Goal: Complete application form: Complete application form

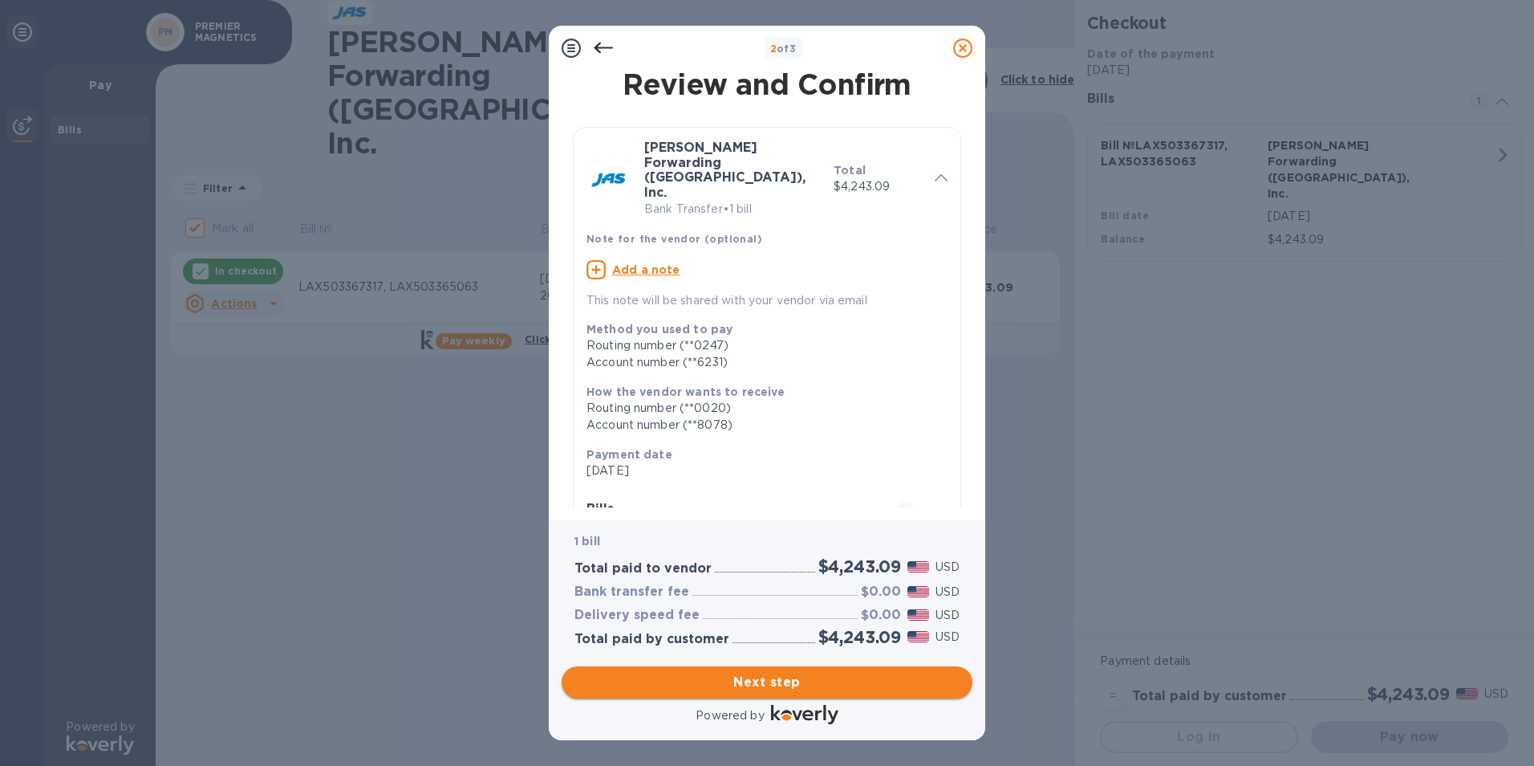
click at [790, 684] on span "Next step" at bounding box center [767, 682] width 385 height 19
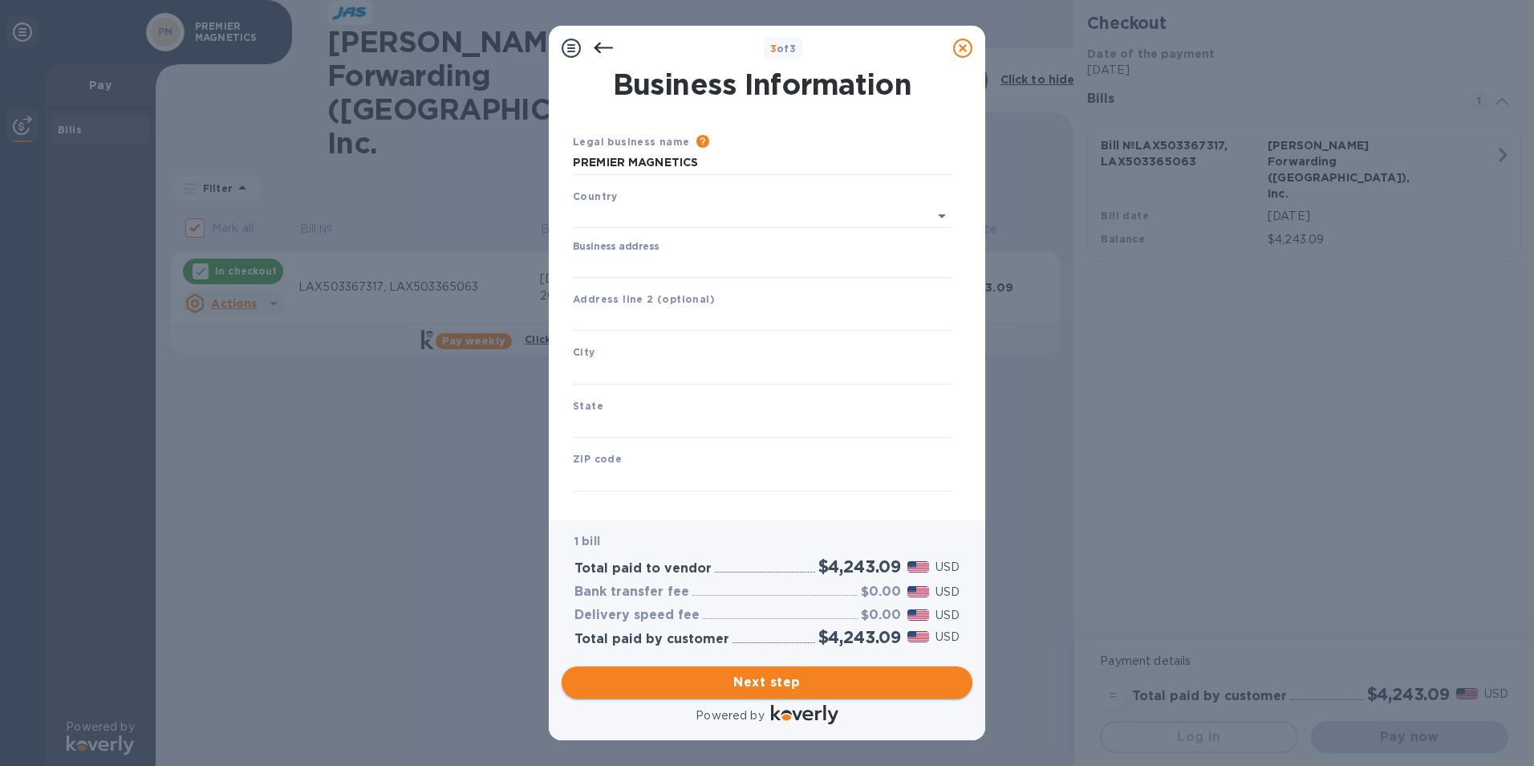
type input "[GEOGRAPHIC_DATA]"
click at [630, 262] on input "Business address" at bounding box center [762, 262] width 379 height 24
type input "[STREET_ADDRESS]"
type input "[GEOGRAPHIC_DATA]"
type input "CA"
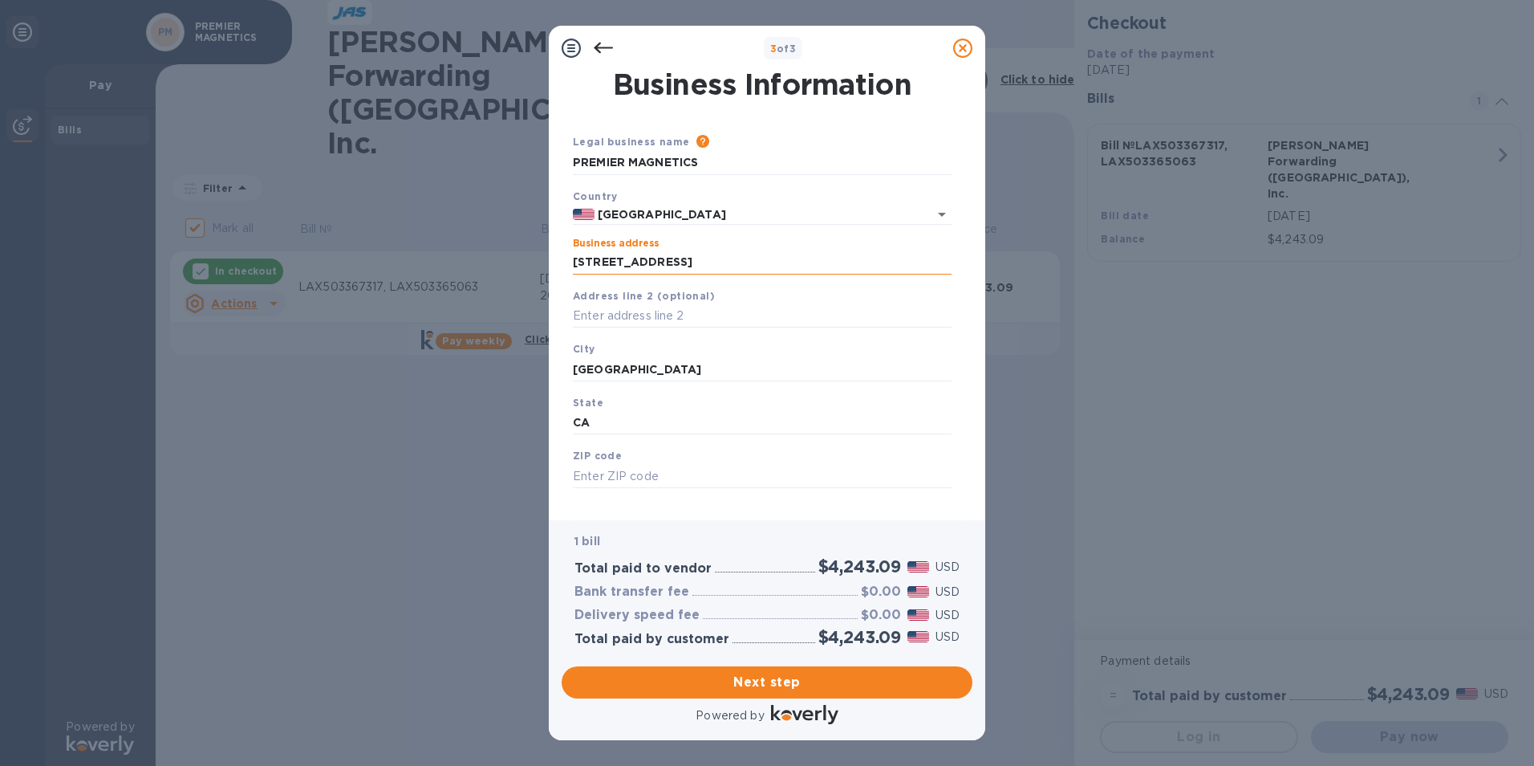
type input "92630"
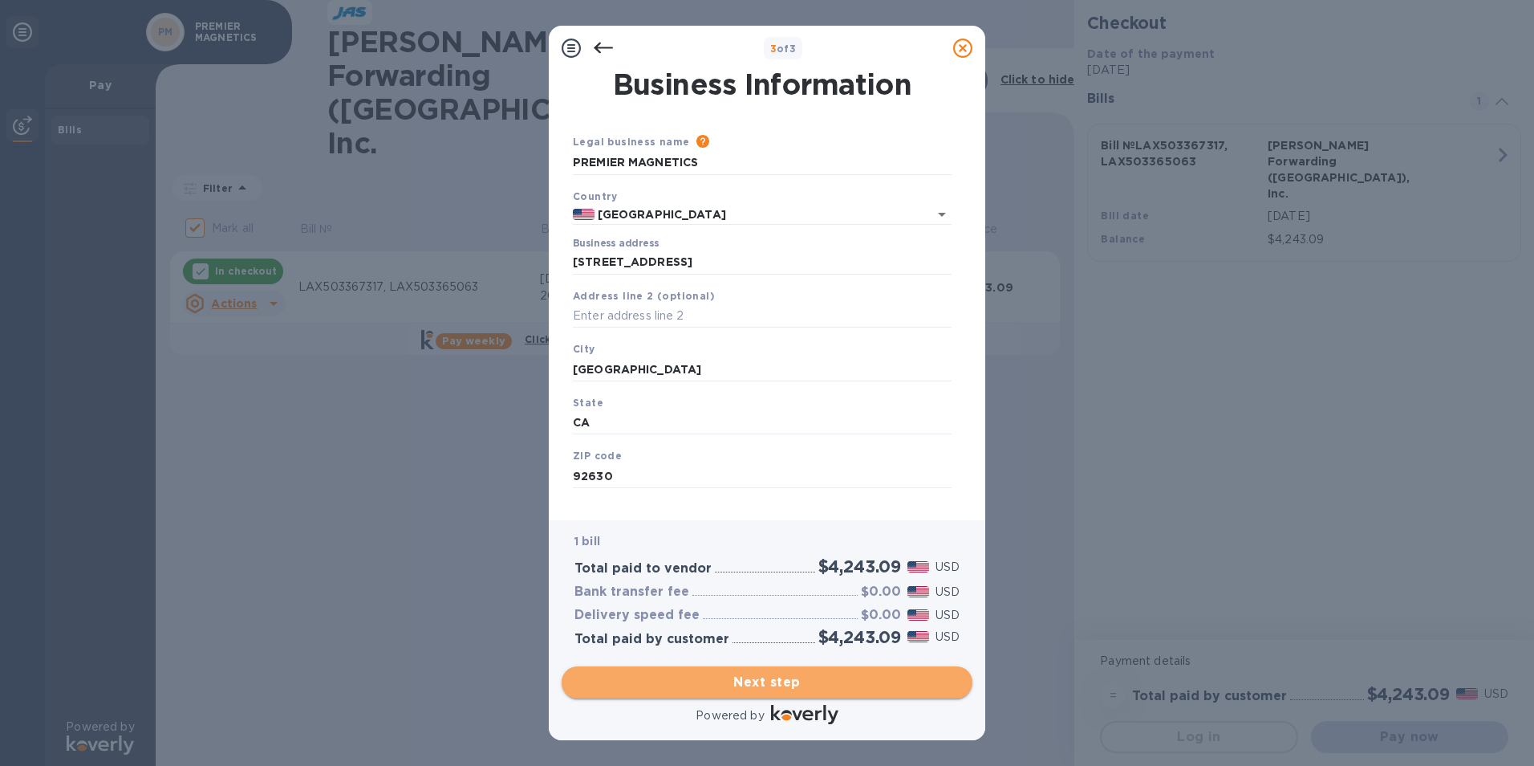
click at [750, 686] on span "Next step" at bounding box center [767, 682] width 385 height 19
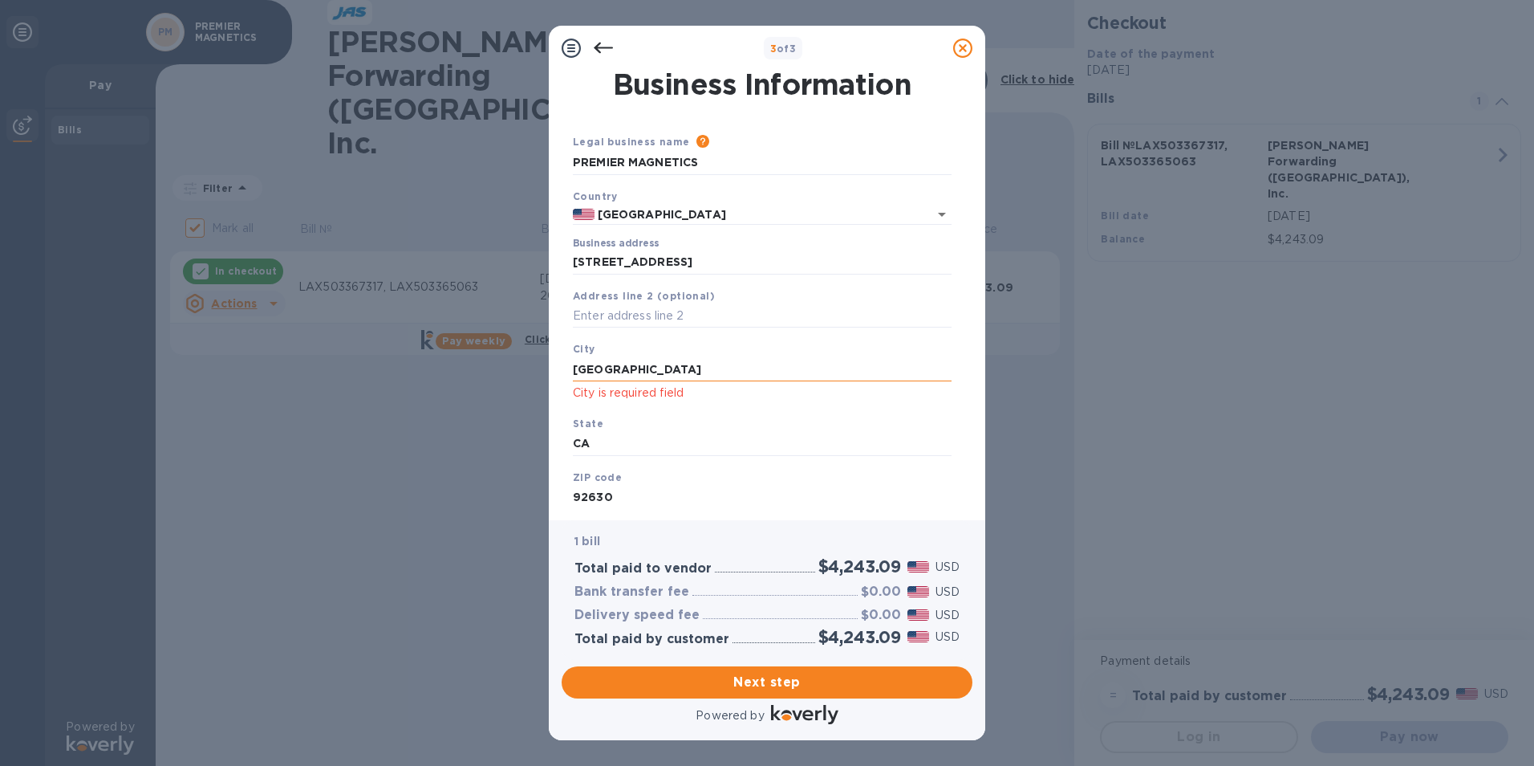
click at [645, 368] on input "[GEOGRAPHIC_DATA]" at bounding box center [762, 369] width 379 height 24
type input "[GEOGRAPHIC_DATA]"
click at [753, 684] on span "Next step" at bounding box center [767, 682] width 385 height 19
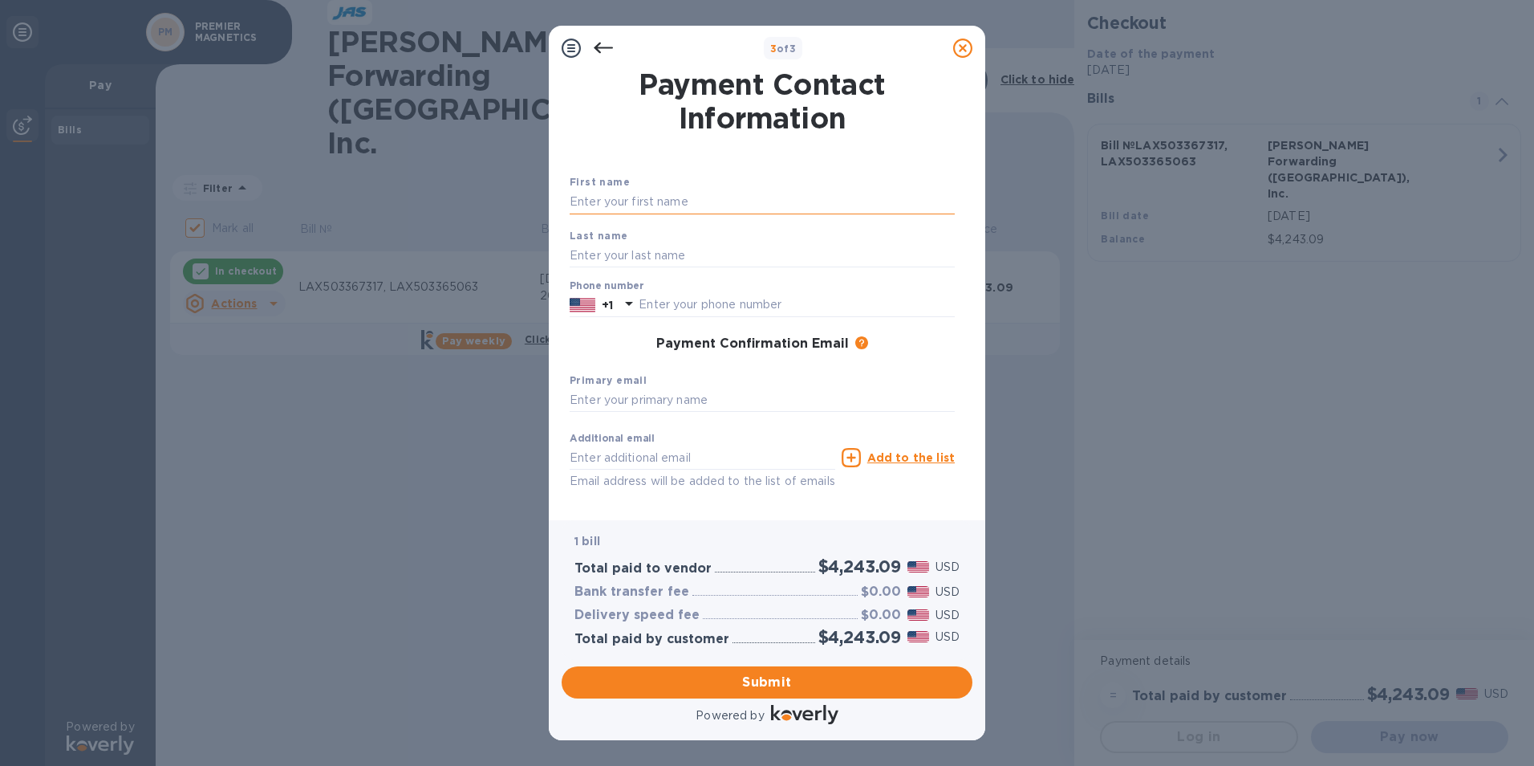
click at [628, 198] on input "text" at bounding box center [762, 202] width 385 height 24
type input "[PERSON_NAME]"
type input "9498707595"
type input "[EMAIL_ADDRESS][DOMAIN_NAME]"
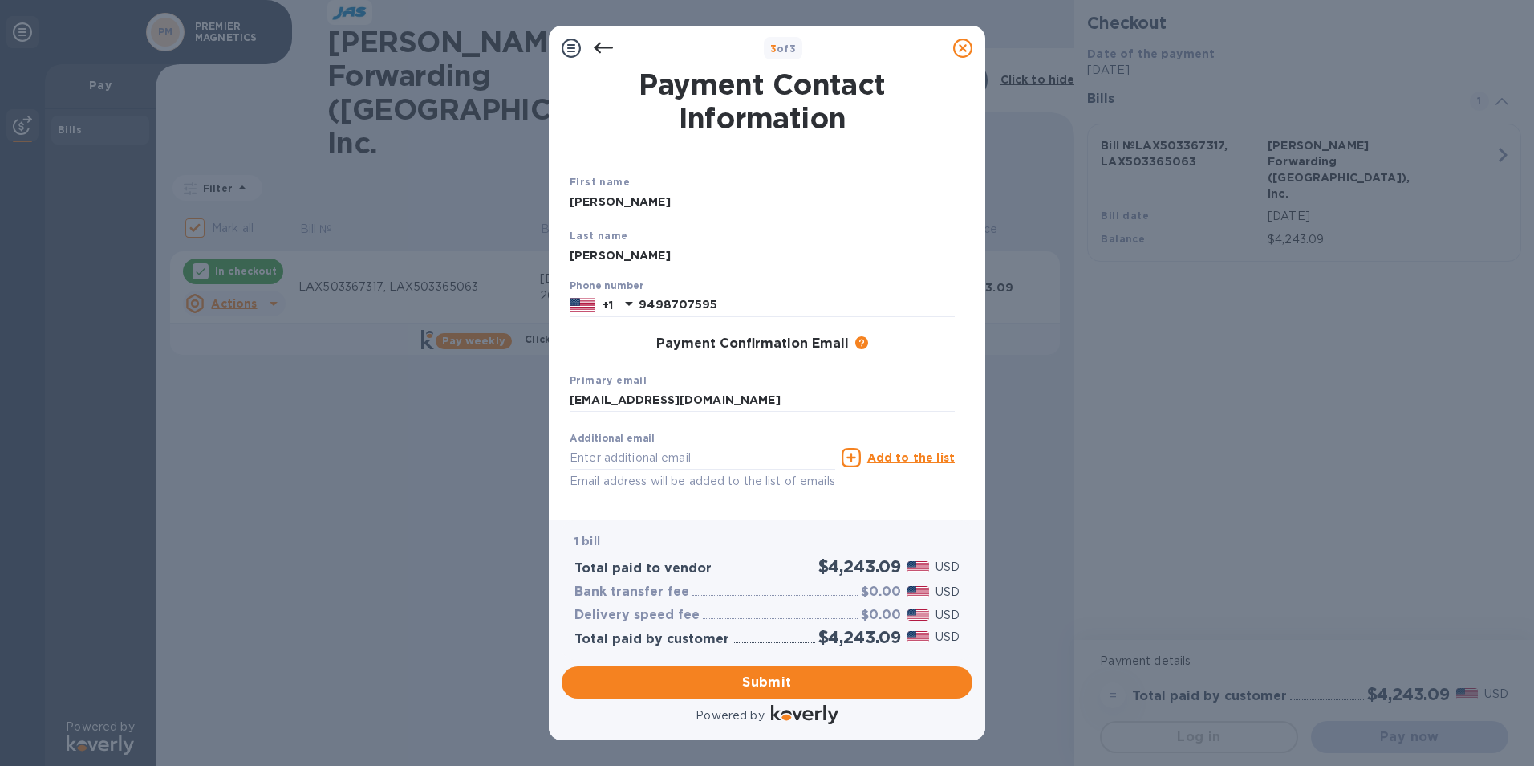
type input "[EMAIL_ADDRESS][DOMAIN_NAME]"
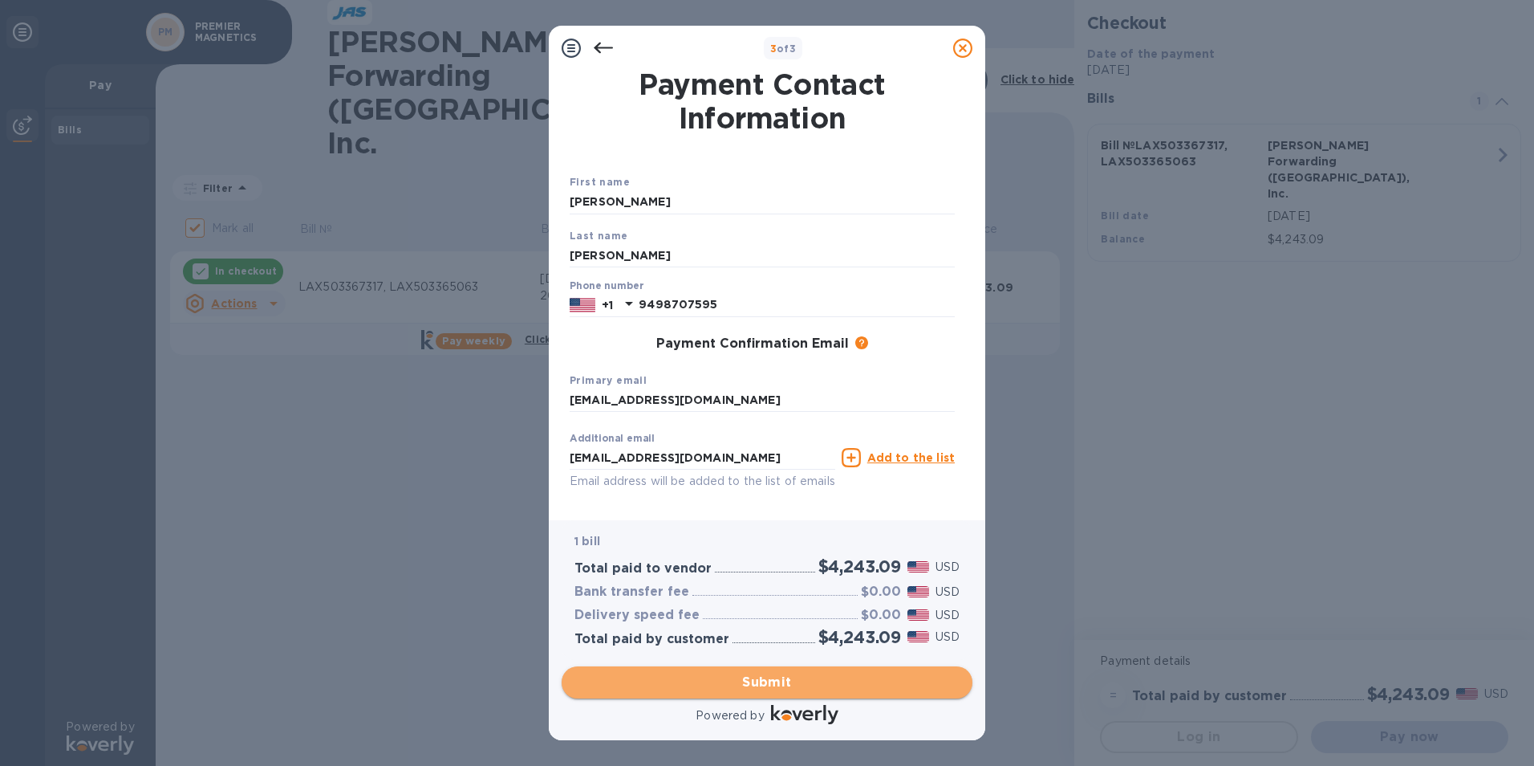
click at [736, 685] on span "Submit" at bounding box center [767, 682] width 385 height 19
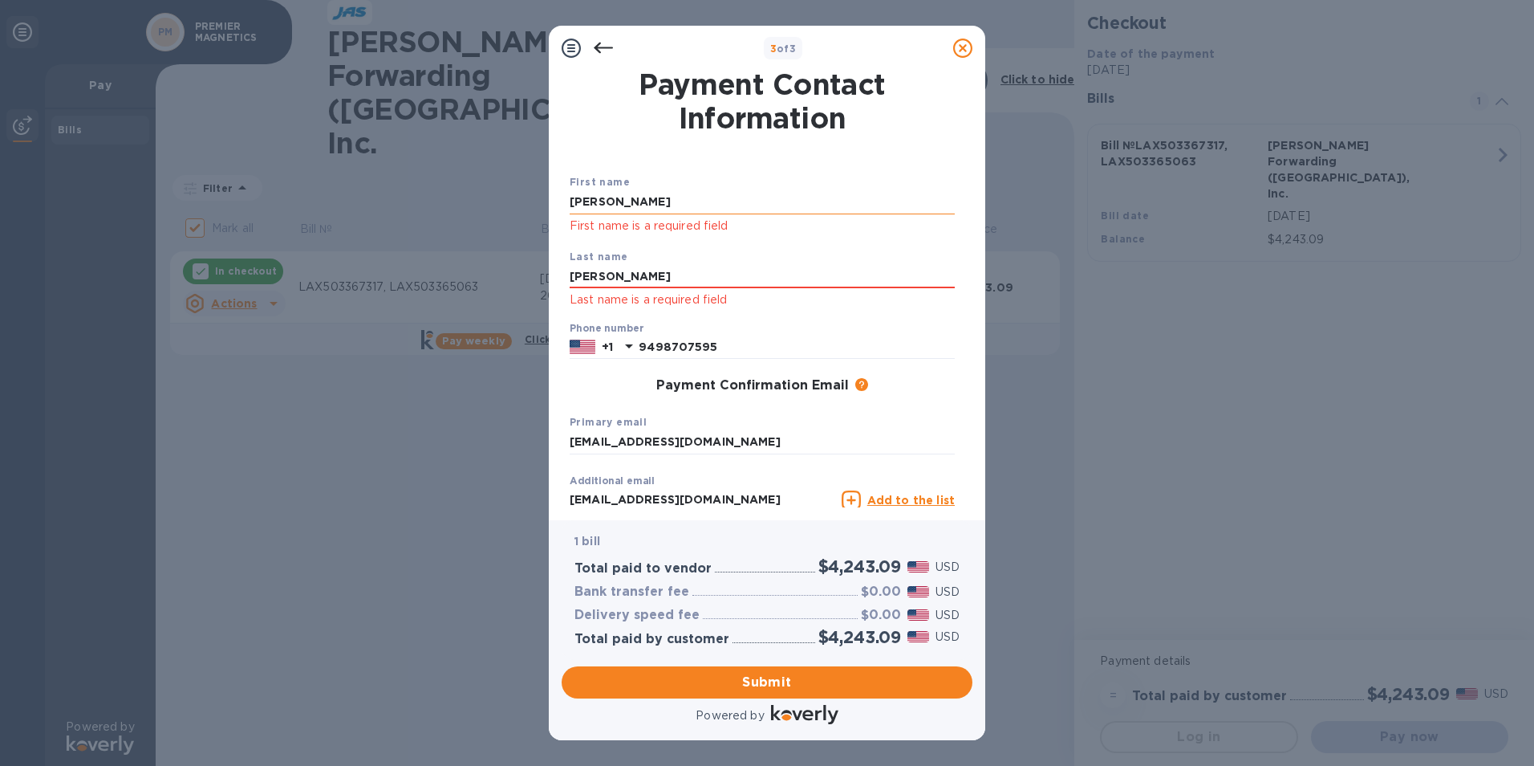
click at [652, 201] on input "[PERSON_NAME]" at bounding box center [762, 202] width 385 height 24
type input "[PERSON_NAME]"
click at [598, 274] on input "[PERSON_NAME]" at bounding box center [762, 277] width 385 height 24
type input "[PERSON_NAME]"
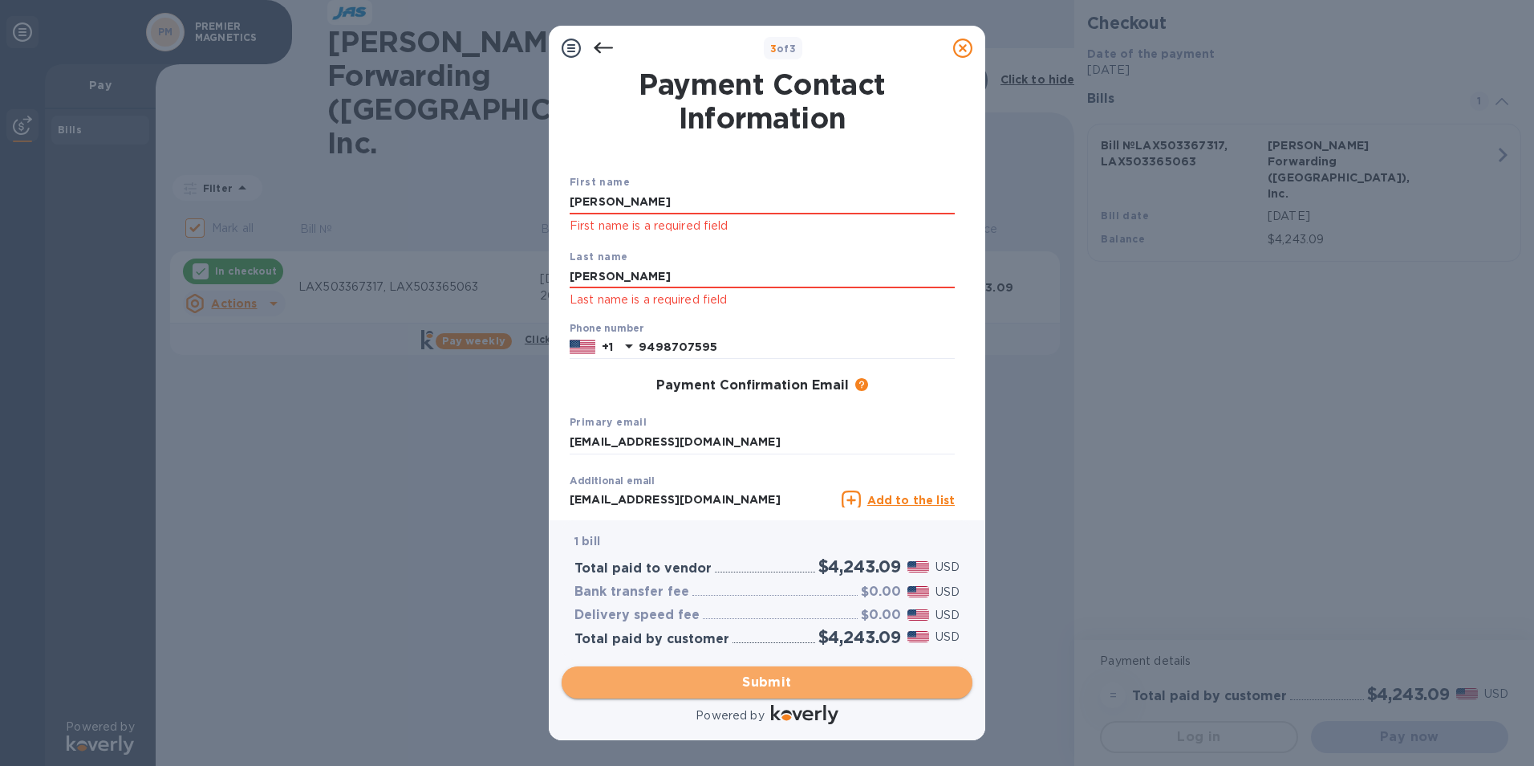
click at [806, 684] on span "Submit" at bounding box center [767, 682] width 385 height 19
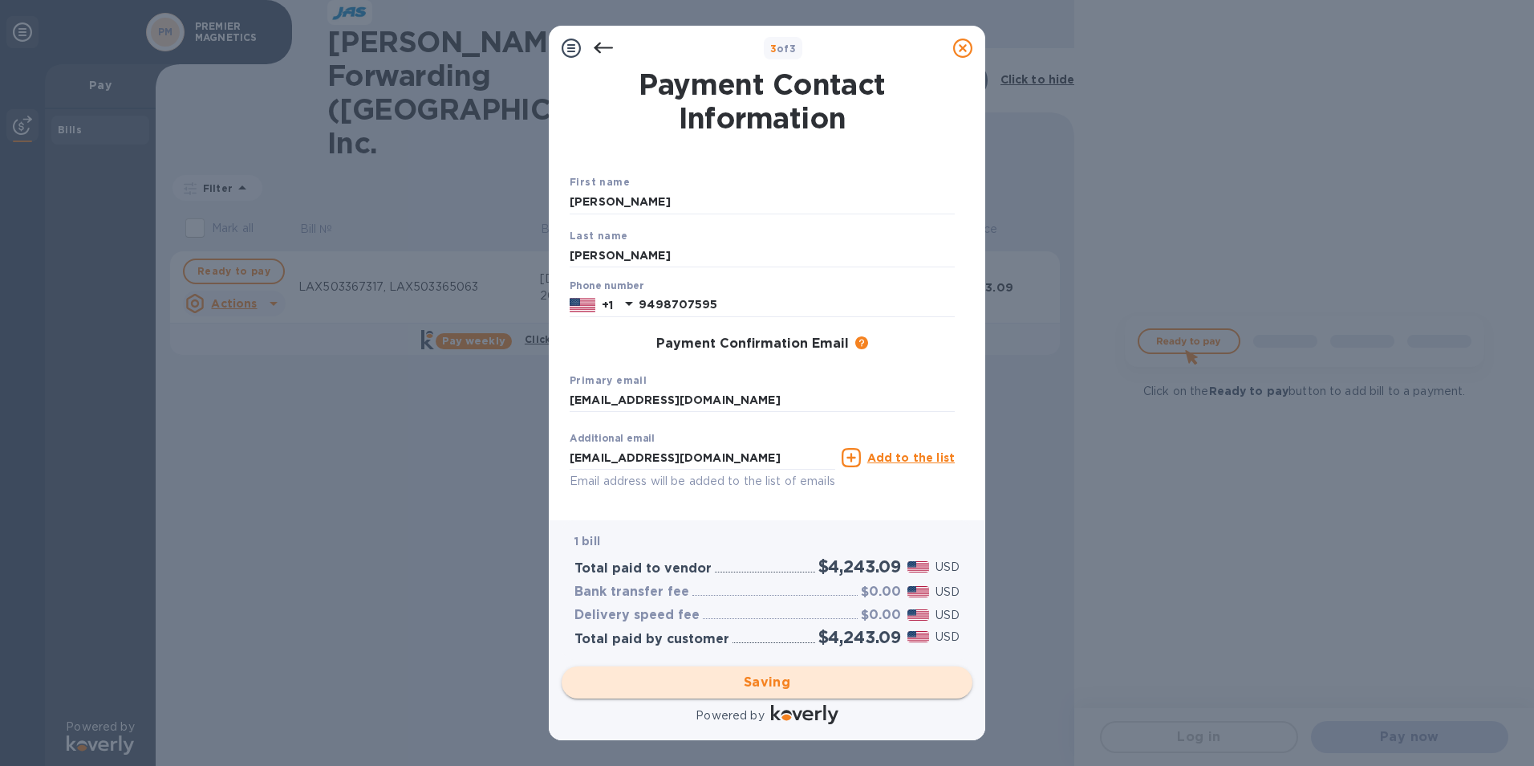
checkbox input "false"
